Goal: Transaction & Acquisition: Purchase product/service

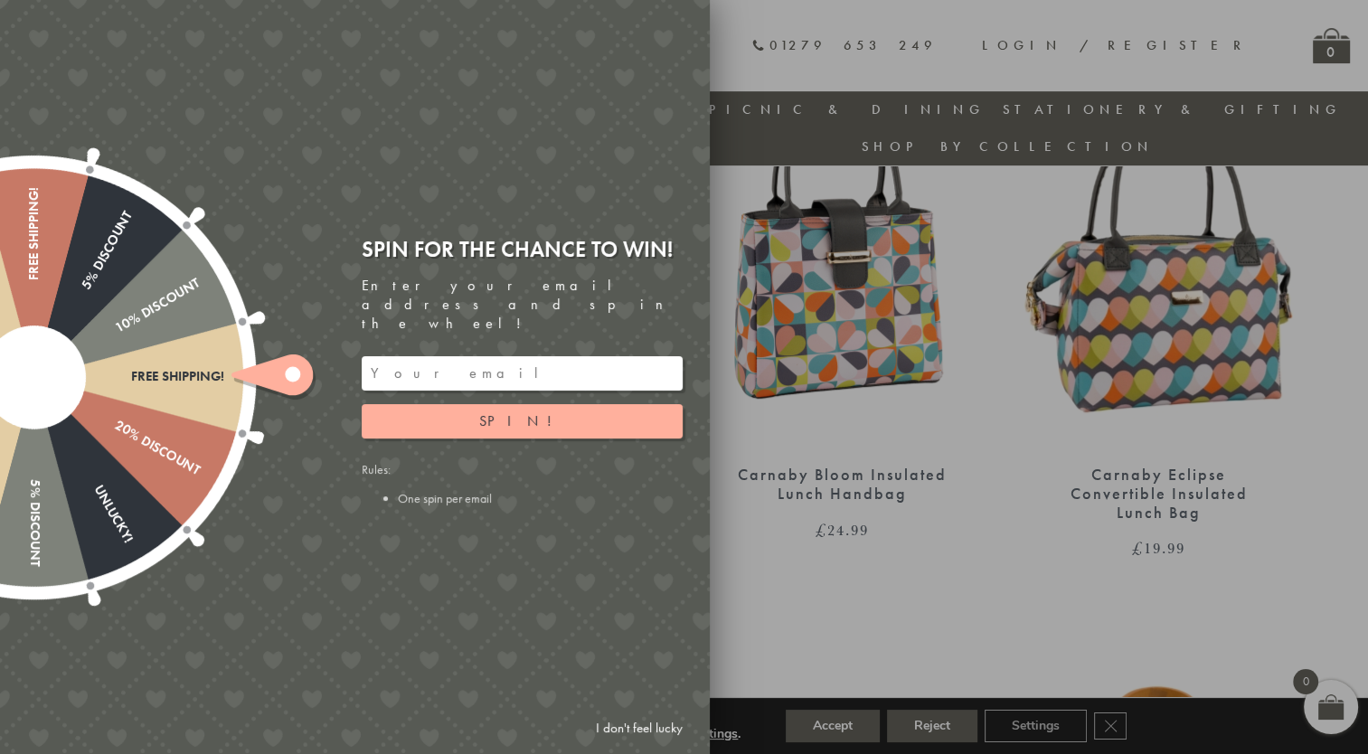
scroll to position [703, 0]
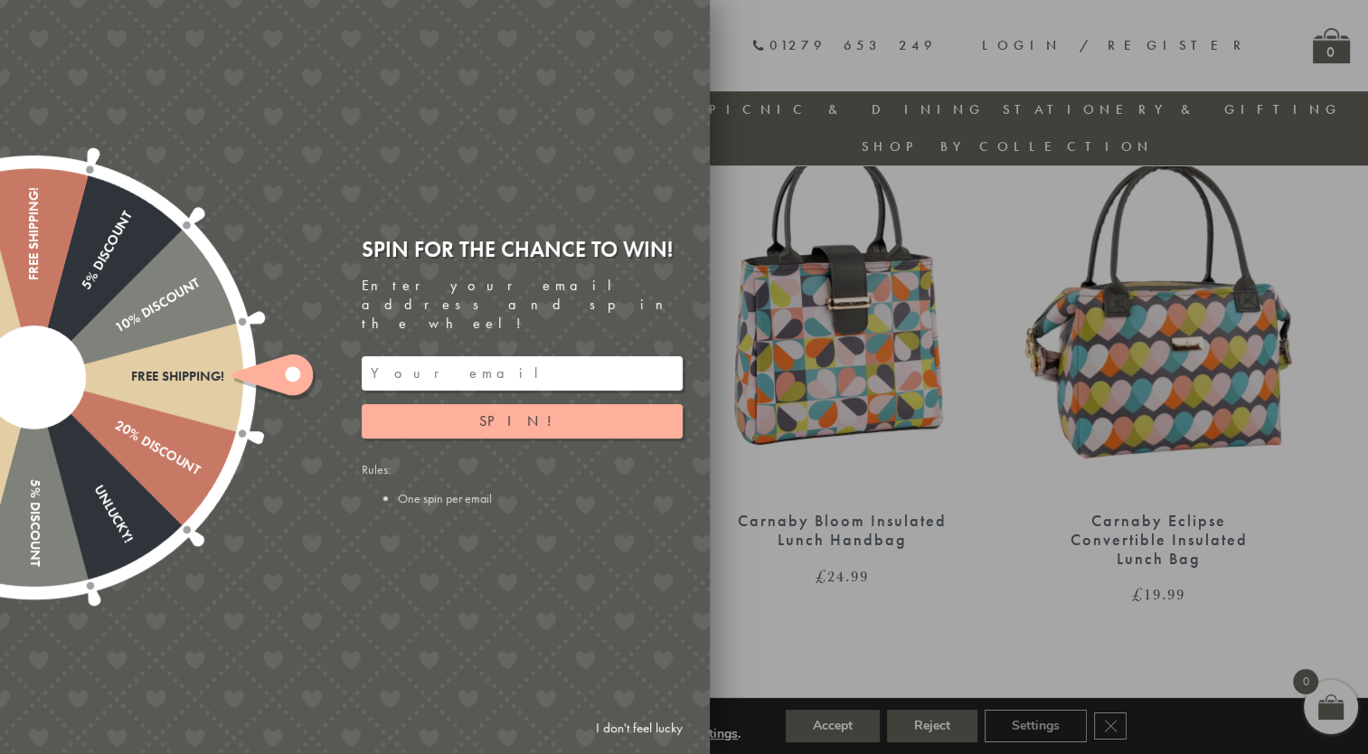
click at [787, 585] on div at bounding box center [684, 377] width 1368 height 754
click at [621, 733] on link "I don't feel lucky" at bounding box center [639, 728] width 105 height 33
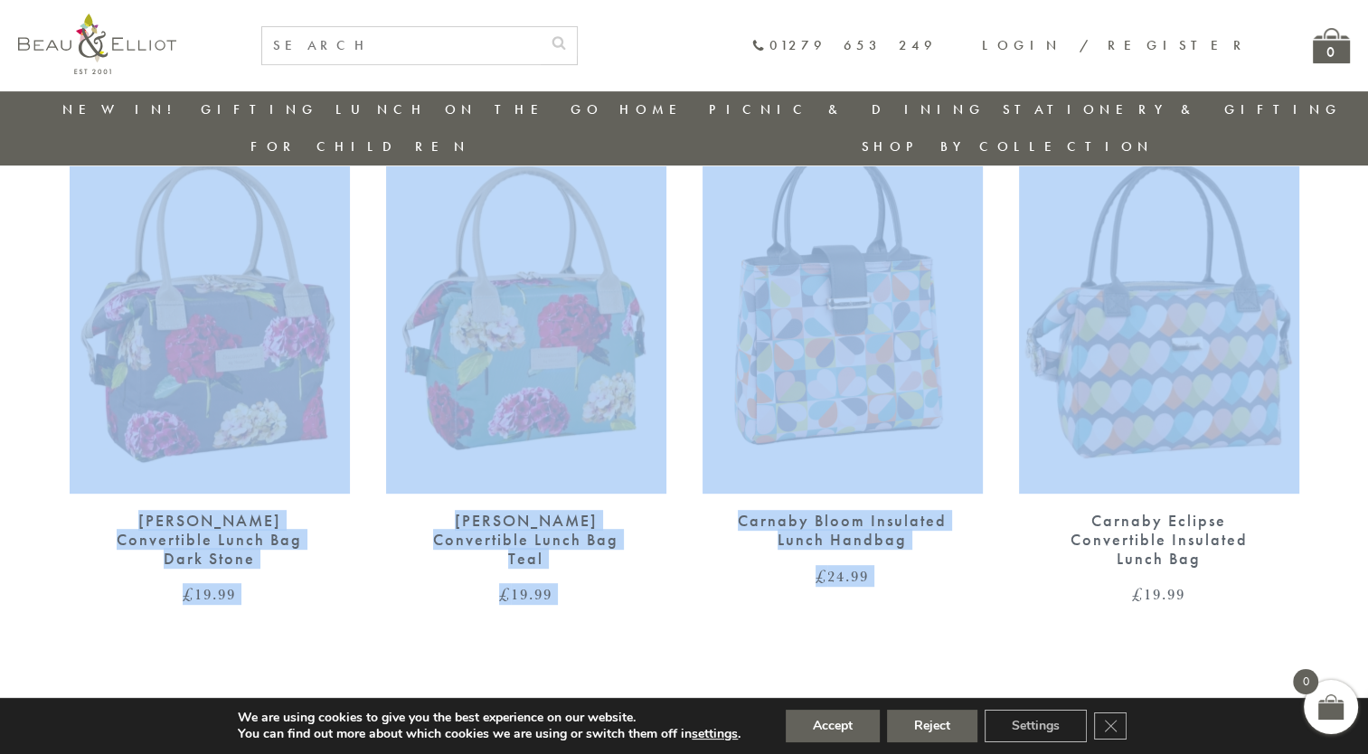
drag, startPoint x: 1364, startPoint y: 176, endPoint x: 1352, endPoint y: 121, distance: 56.4
drag, startPoint x: 1352, startPoint y: 121, endPoint x: 1342, endPoint y: 216, distance: 95.5
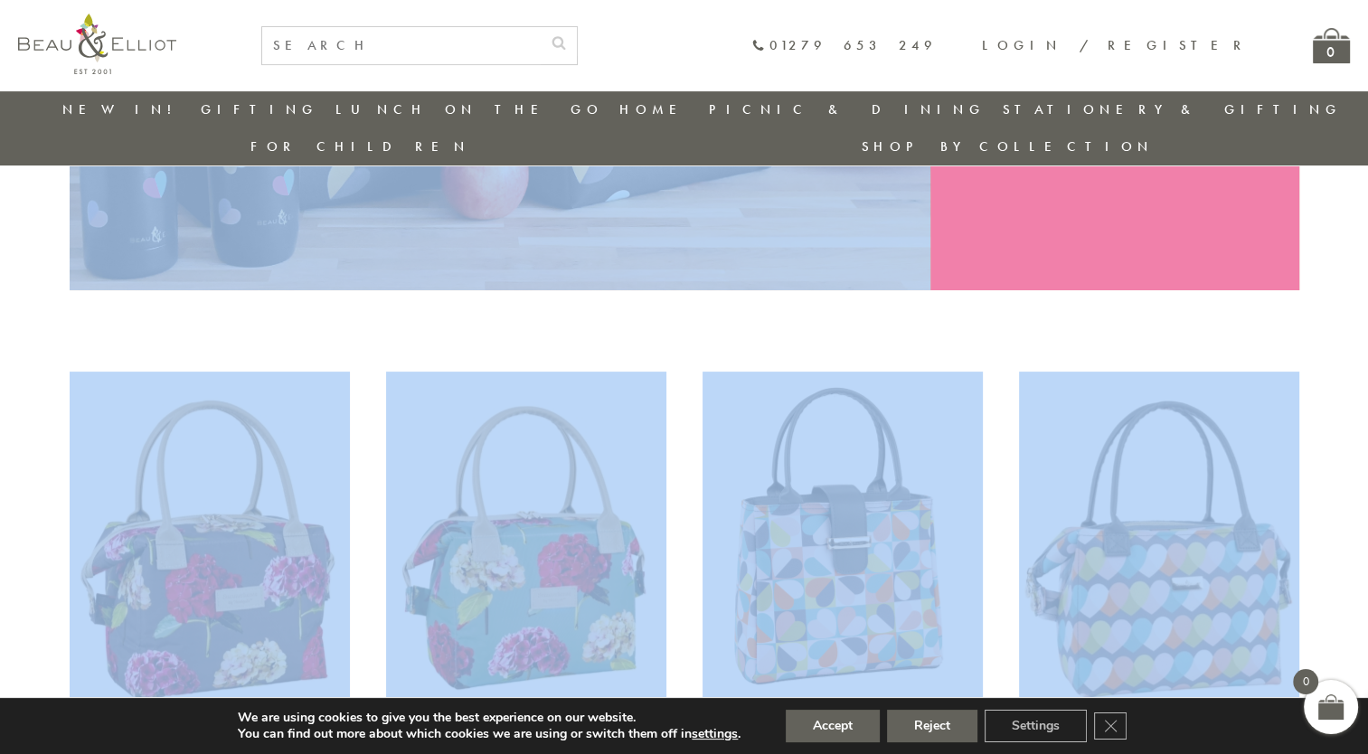
scroll to position [475, 0]
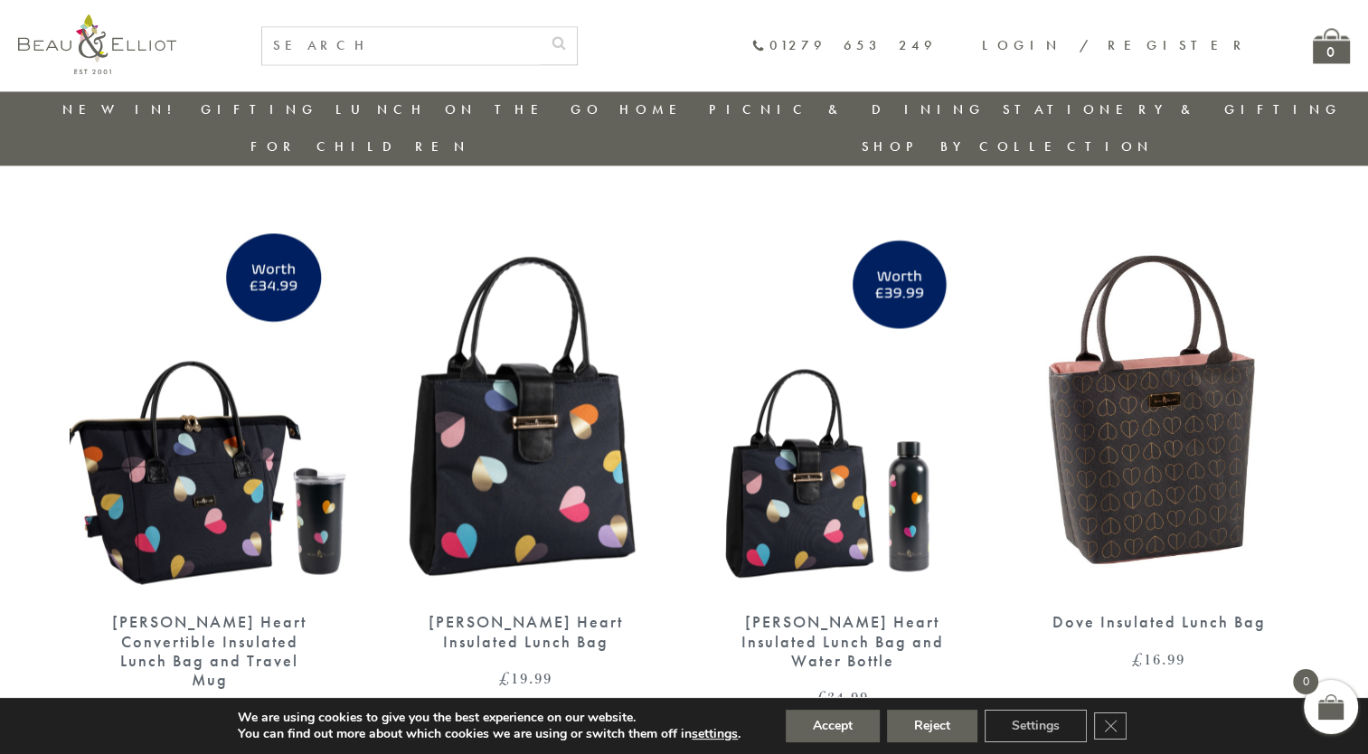
scroll to position [3220, 0]
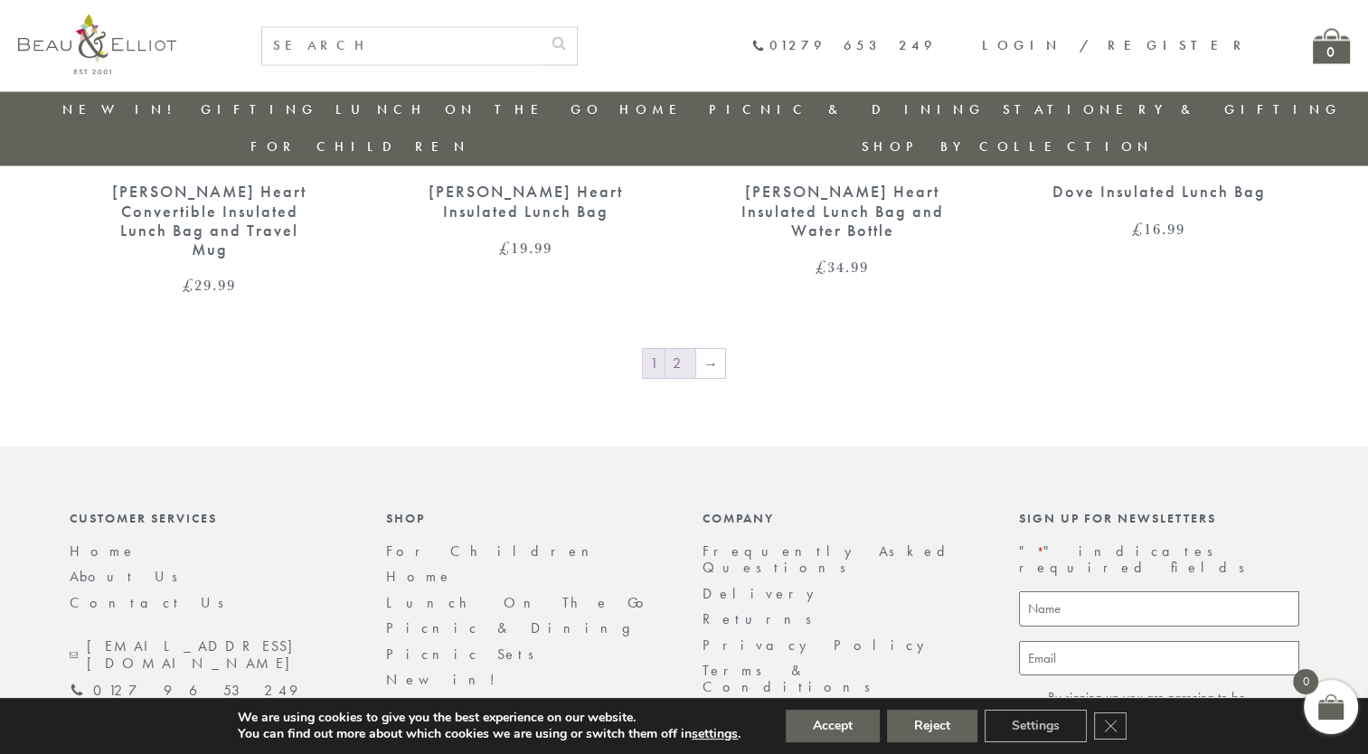
click at [682, 349] on link "2" at bounding box center [681, 363] width 30 height 29
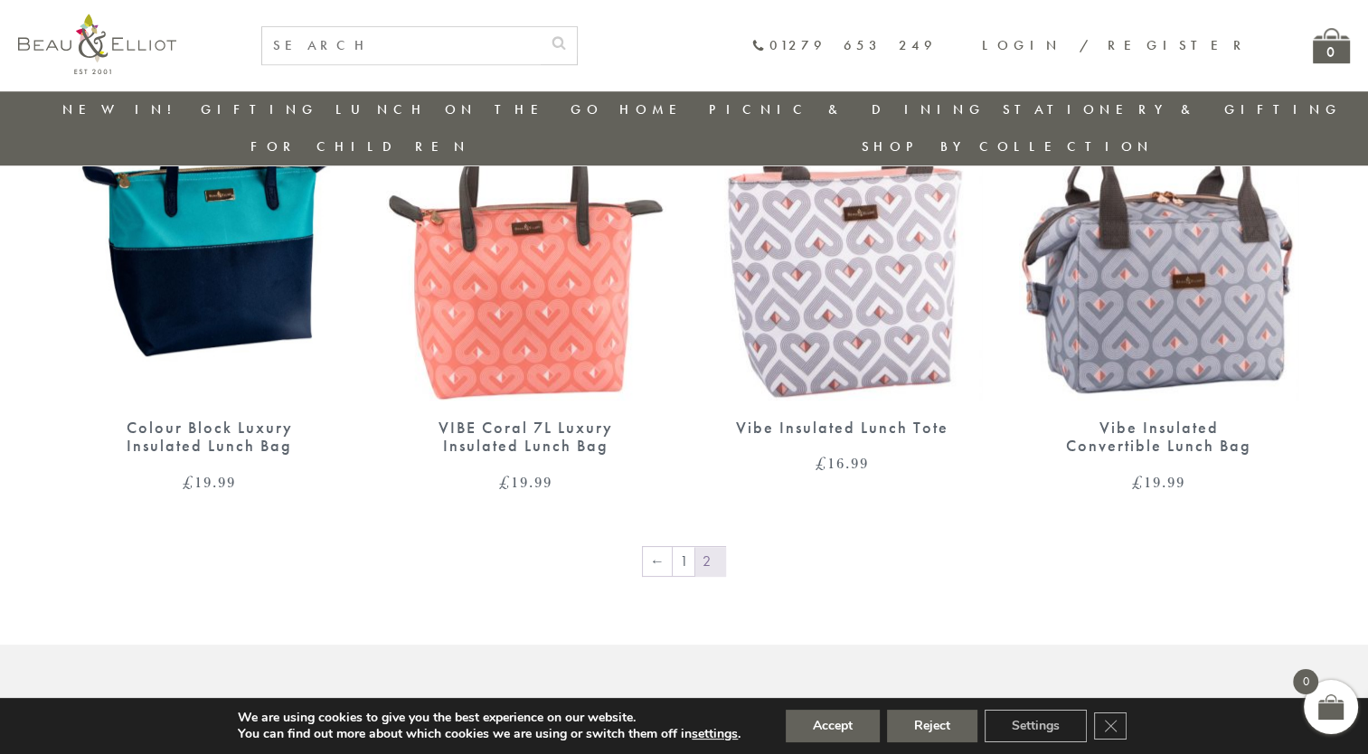
scroll to position [1454, 0]
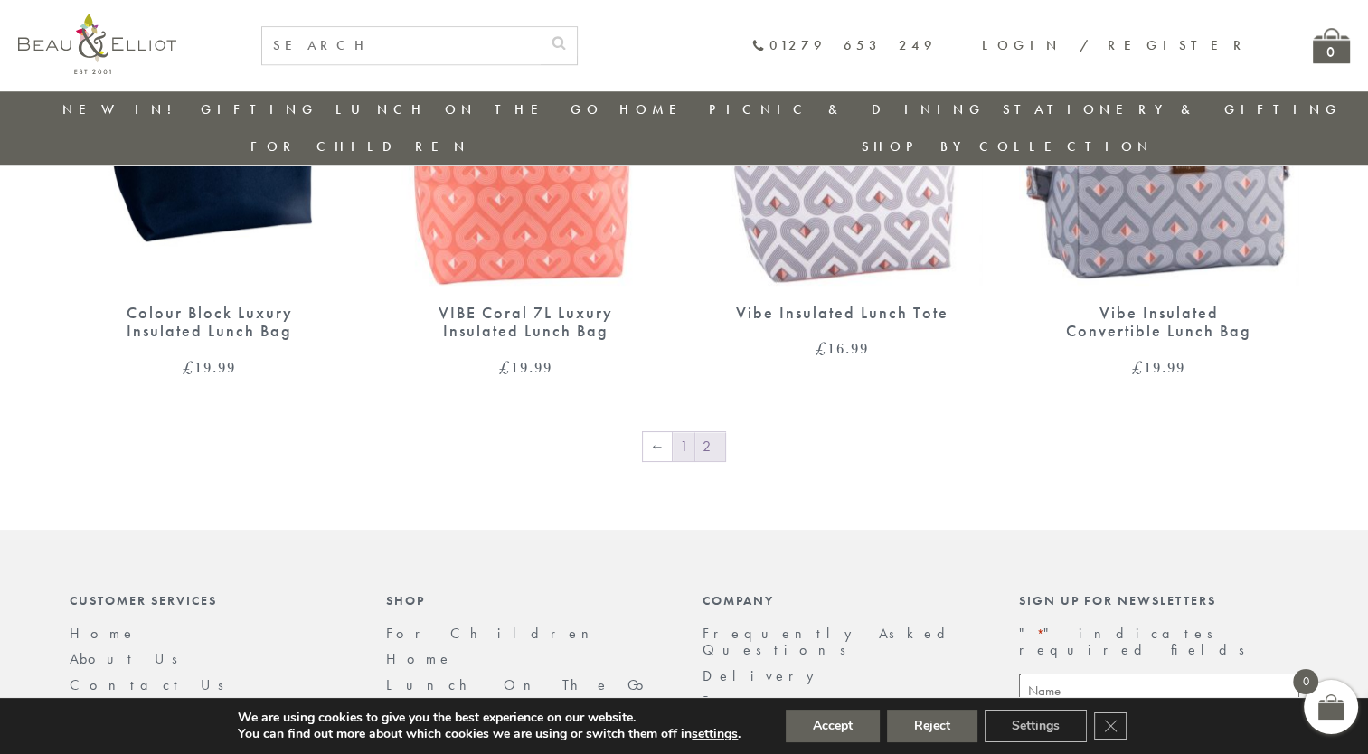
click at [694, 432] on link "1" at bounding box center [684, 446] width 22 height 29
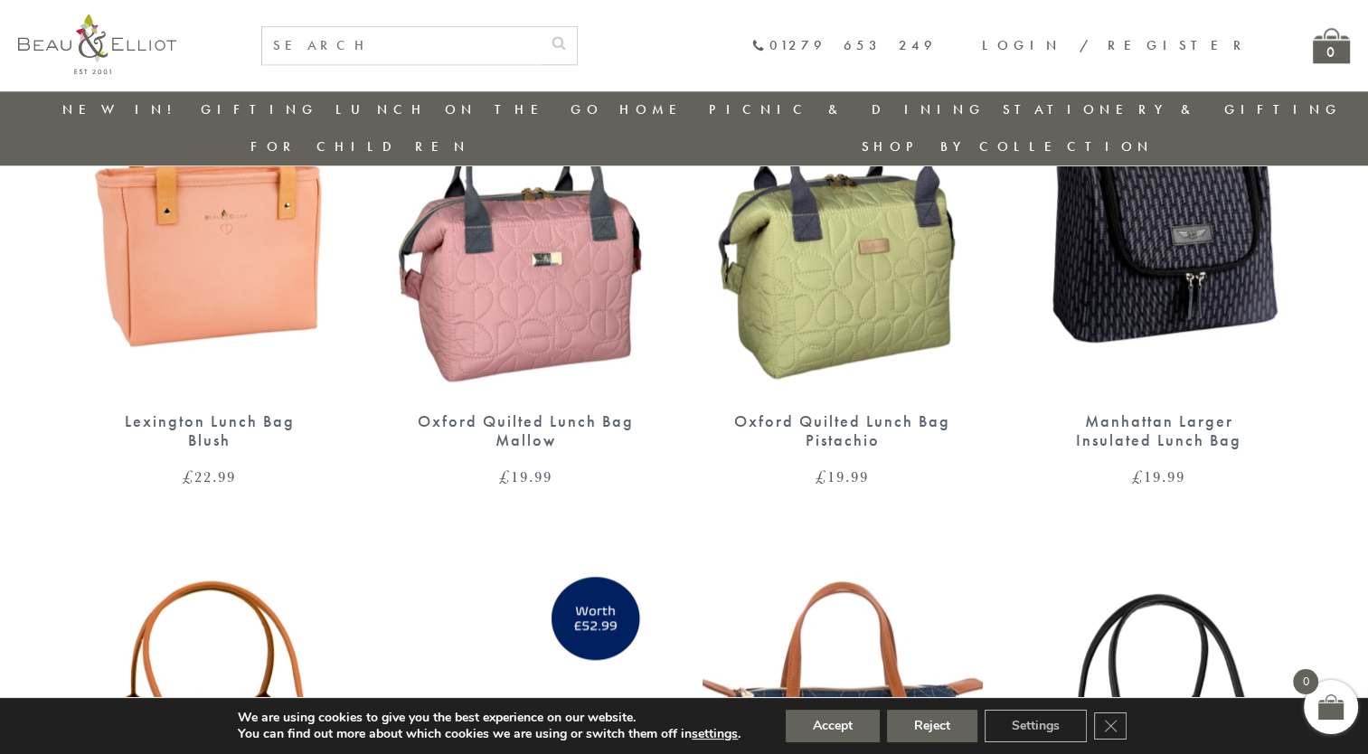
scroll to position [1815, 0]
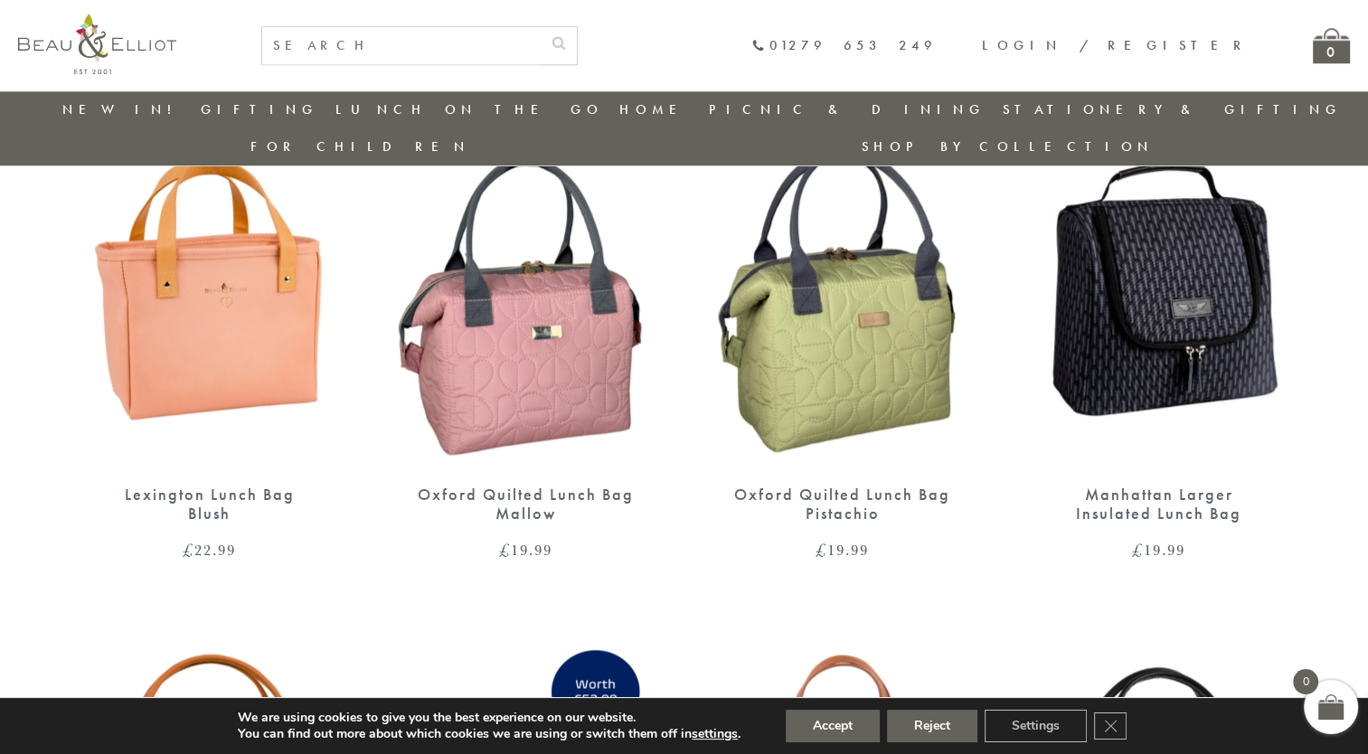
click at [771, 327] on img at bounding box center [843, 287] width 280 height 362
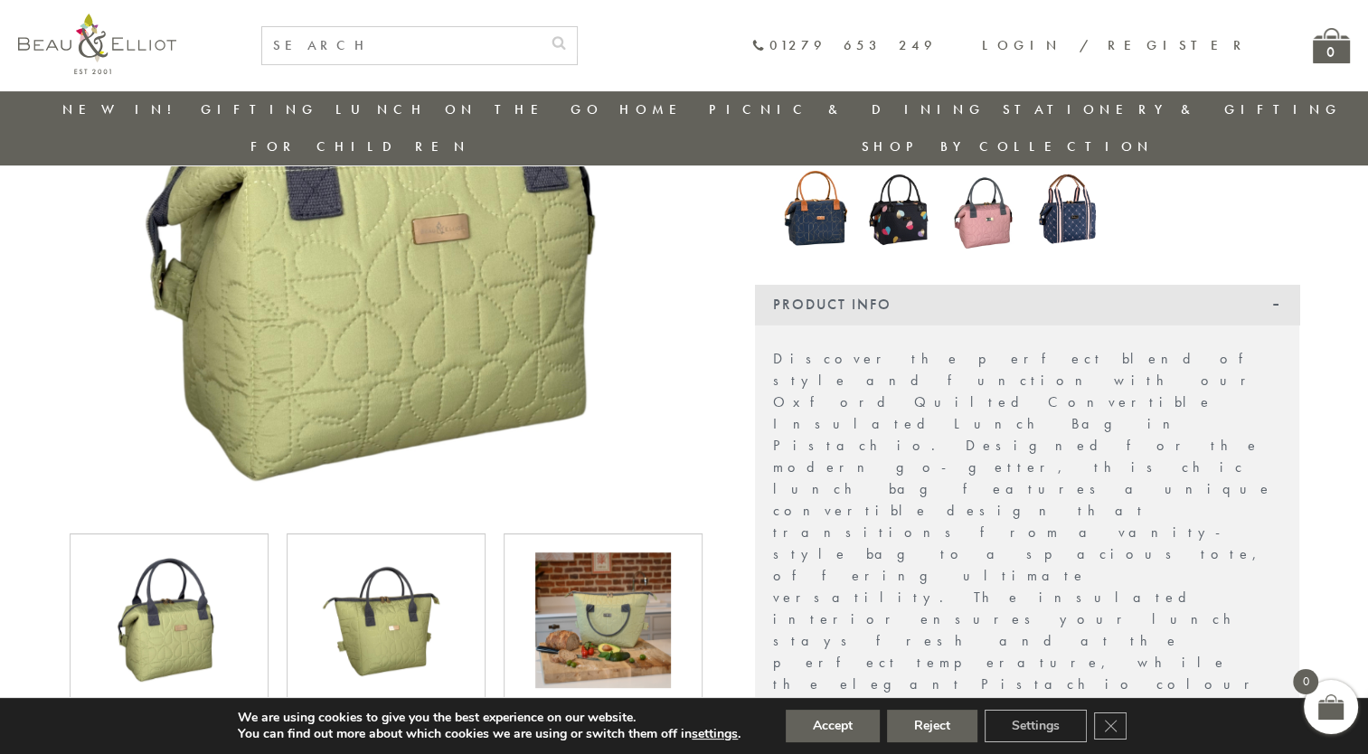
scroll to position [409, 0]
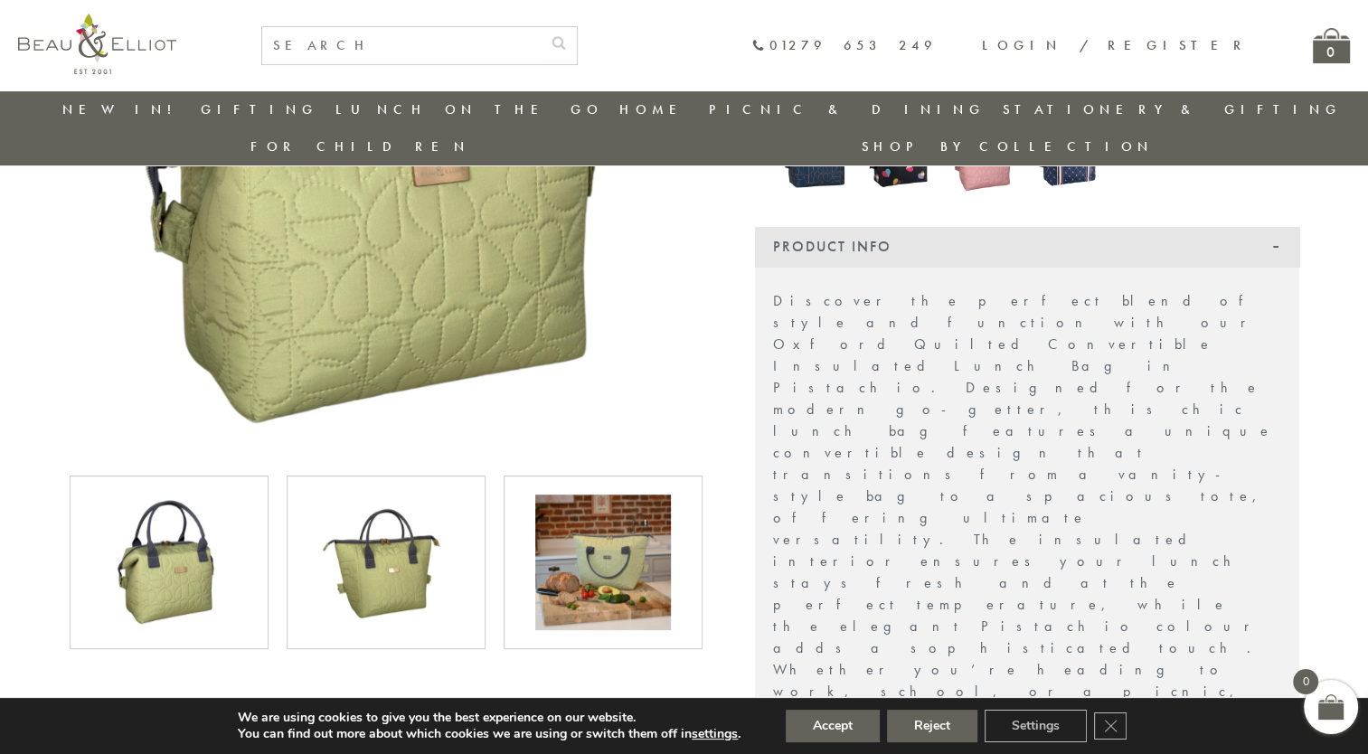
click at [631, 544] on img at bounding box center [603, 563] width 136 height 136
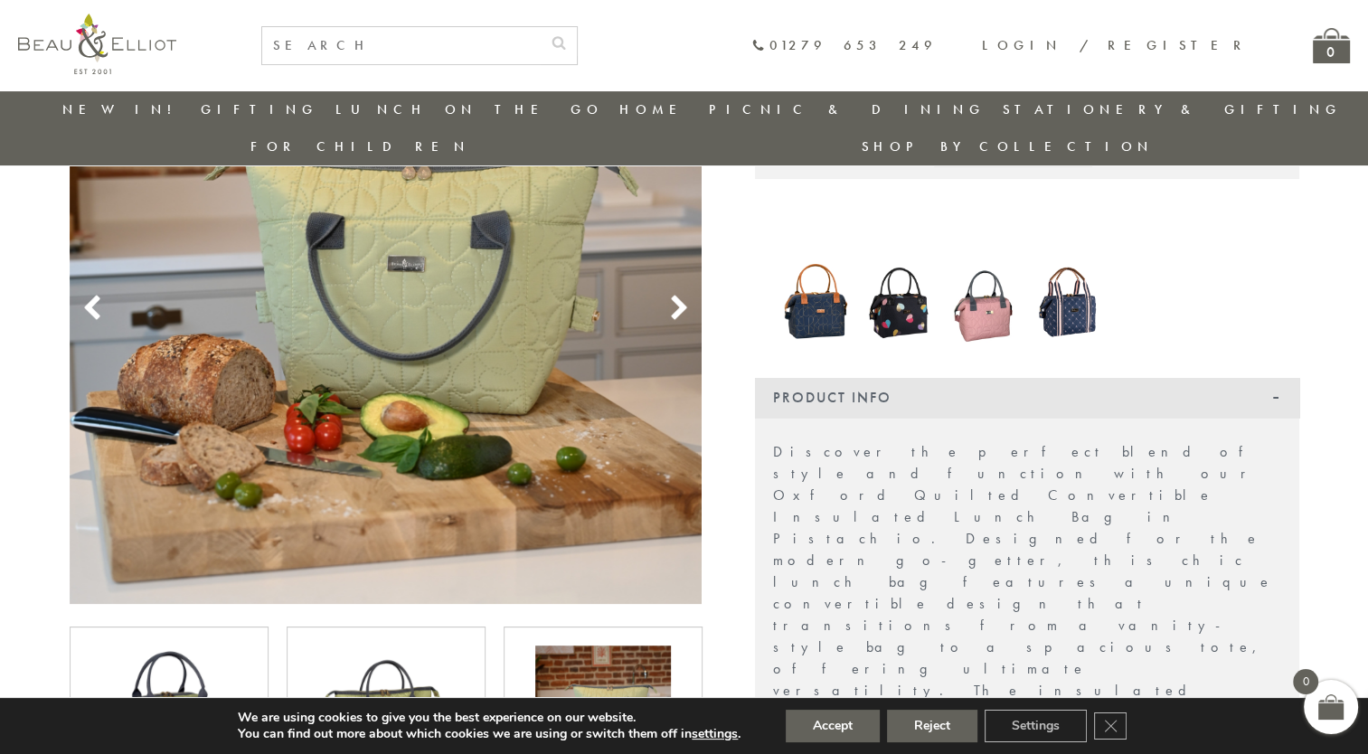
scroll to position [506, 0]
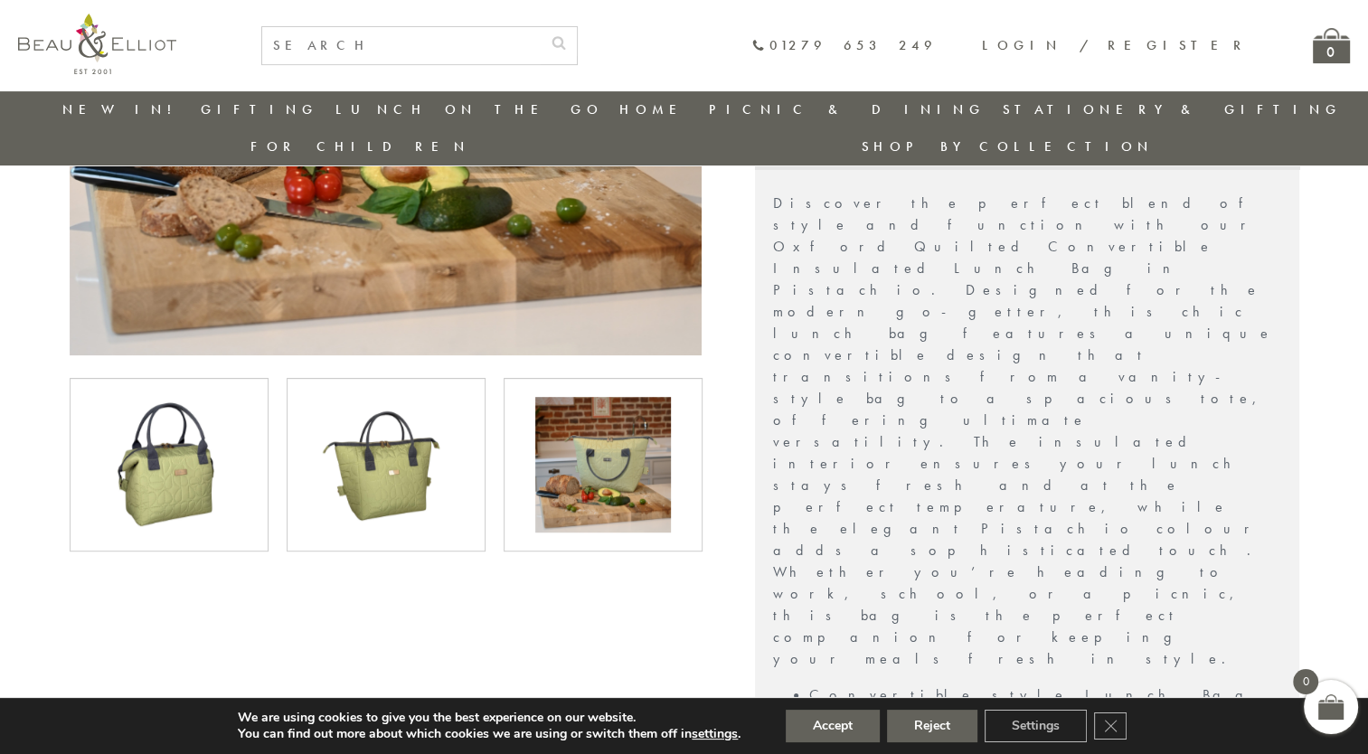
click at [231, 403] on img at bounding box center [169, 465] width 136 height 136
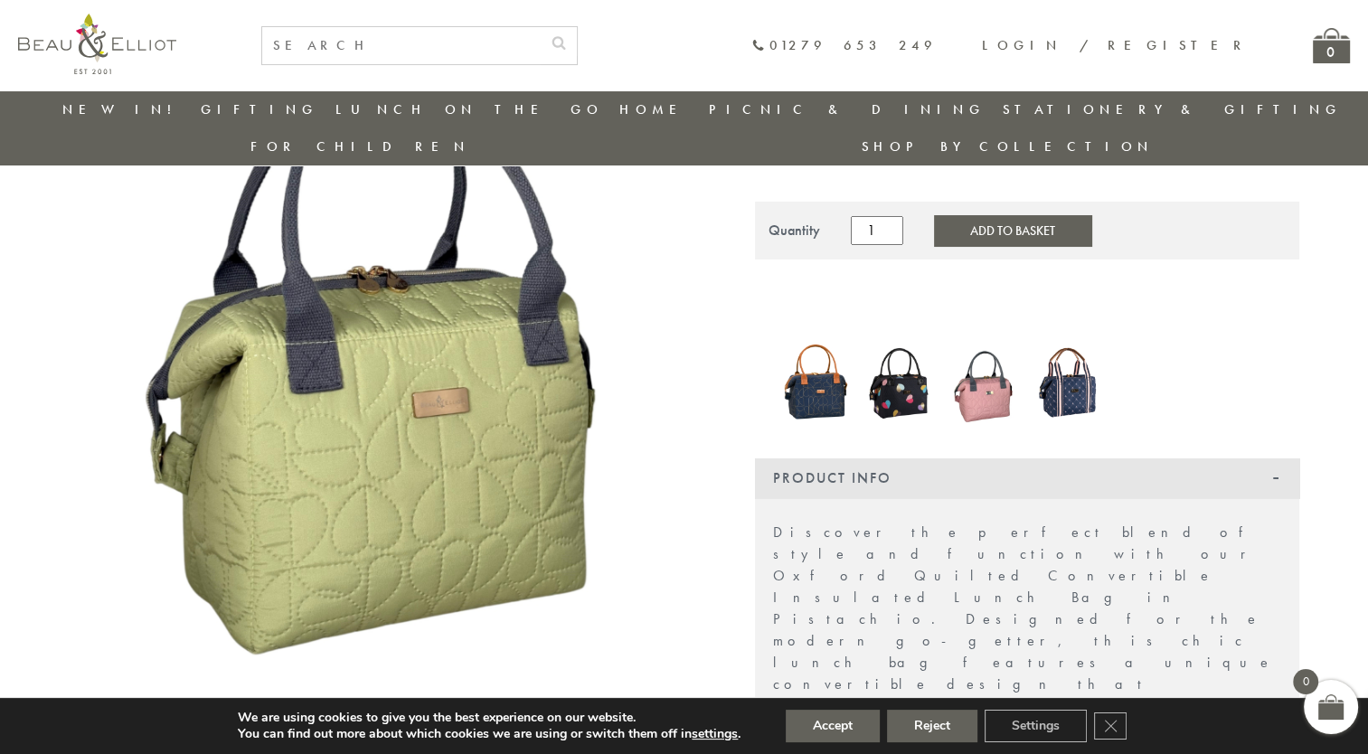
scroll to position [412, 0]
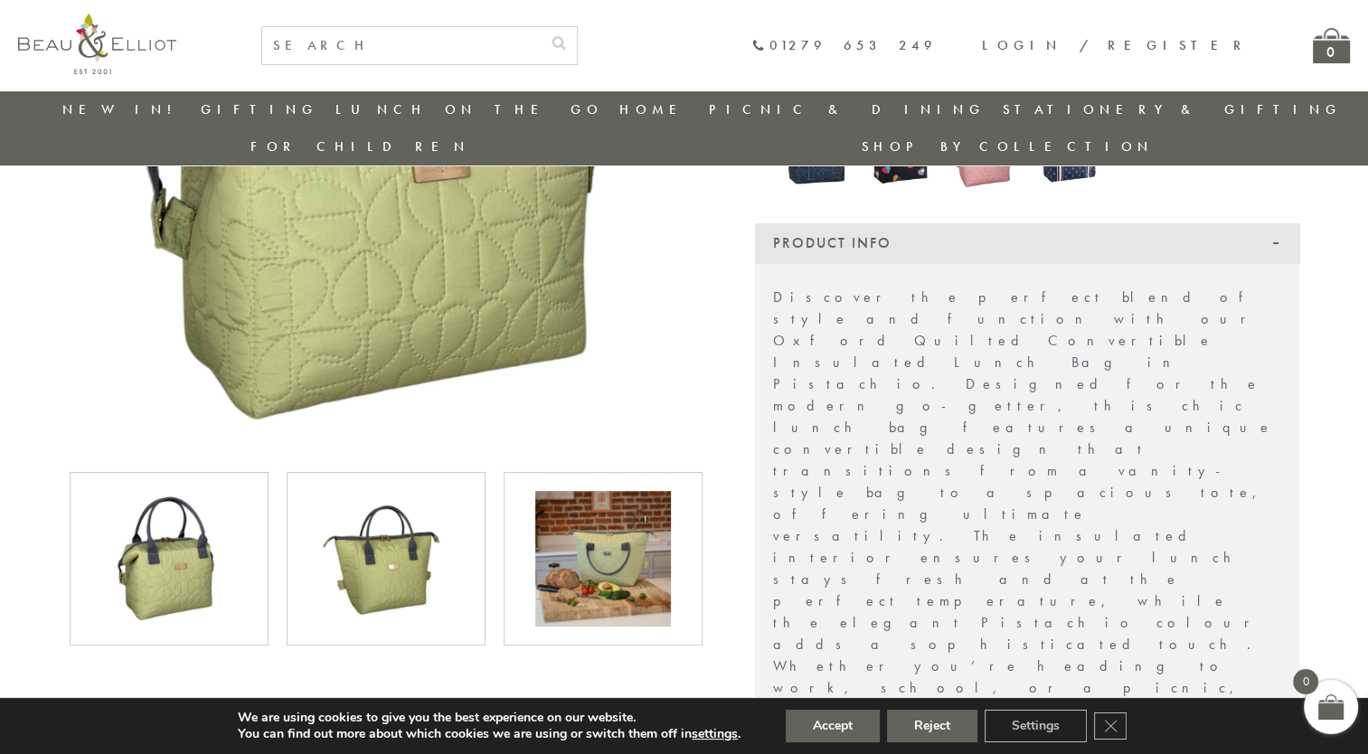
click at [590, 522] on img at bounding box center [603, 559] width 136 height 136
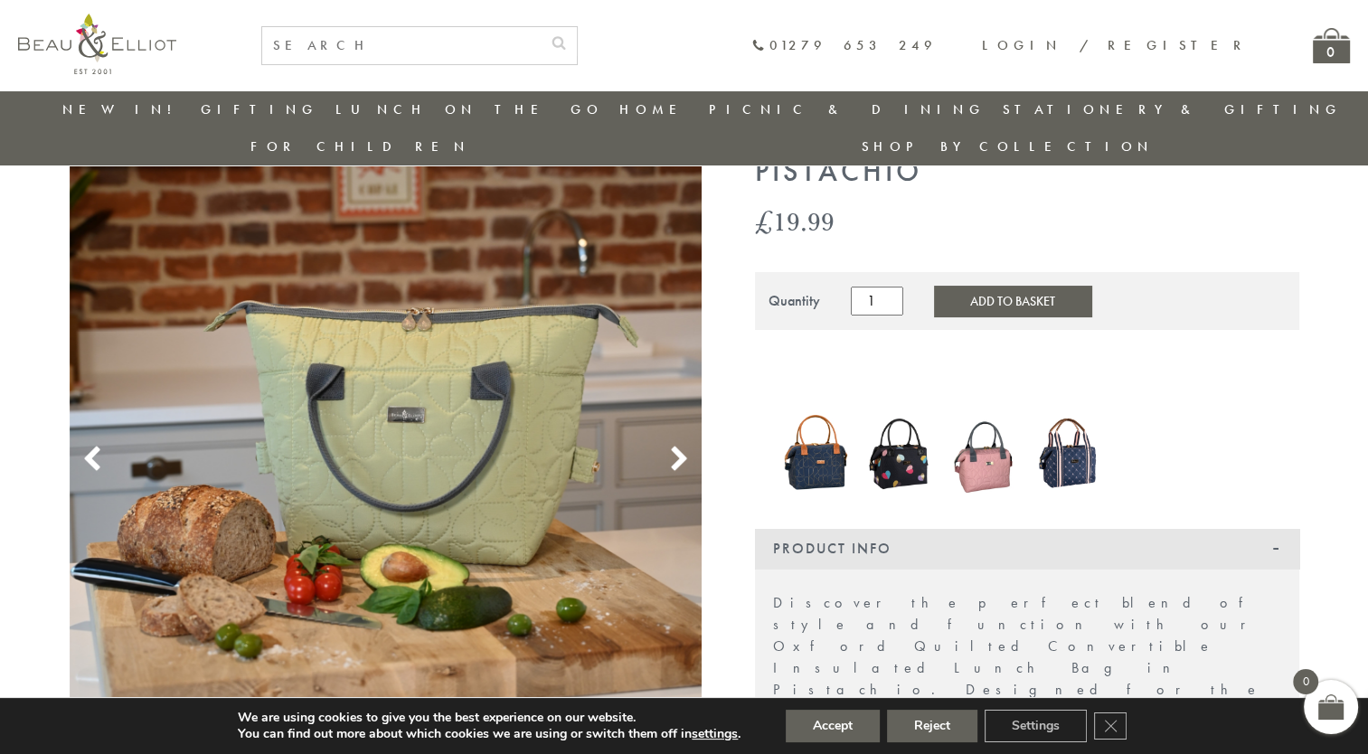
scroll to position [112, 0]
